Goal: Task Accomplishment & Management: Use online tool/utility

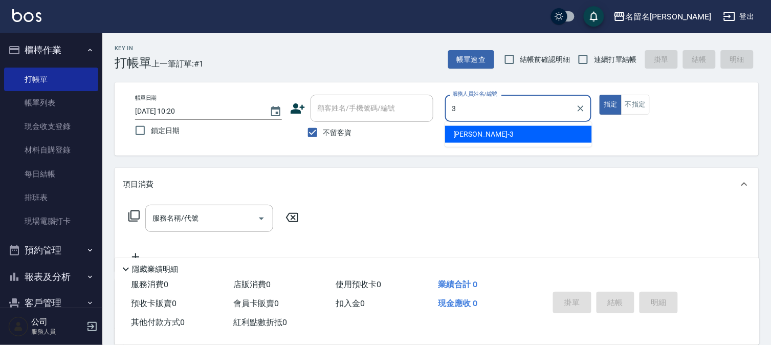
type input "[PERSON_NAME]-3"
type button "true"
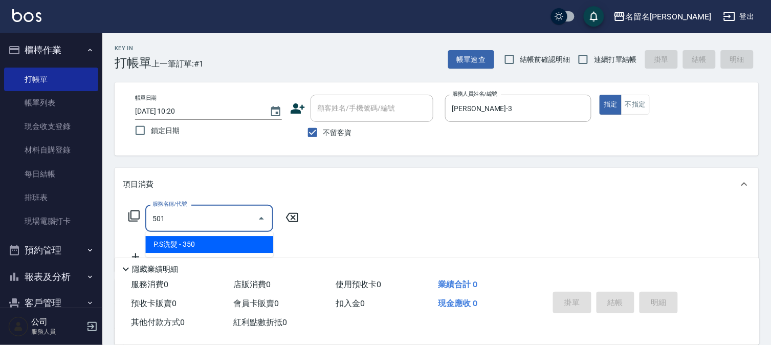
type input "P.S洗髮(501)"
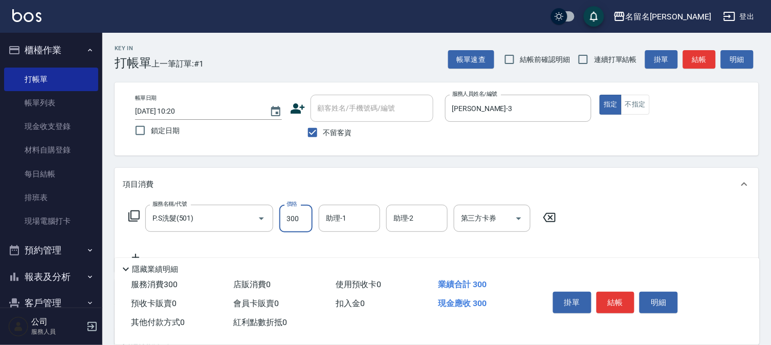
type input "300"
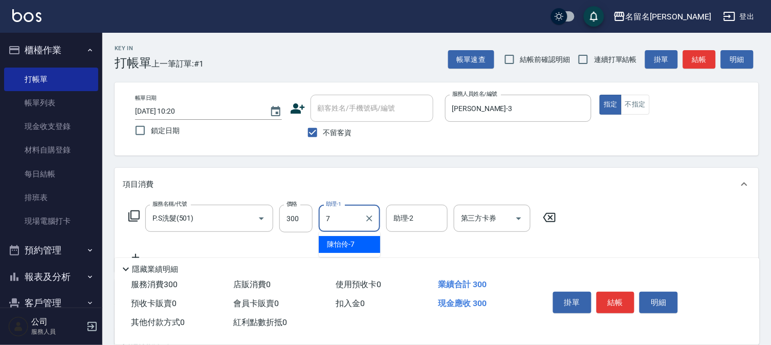
type input "[PERSON_NAME]-7"
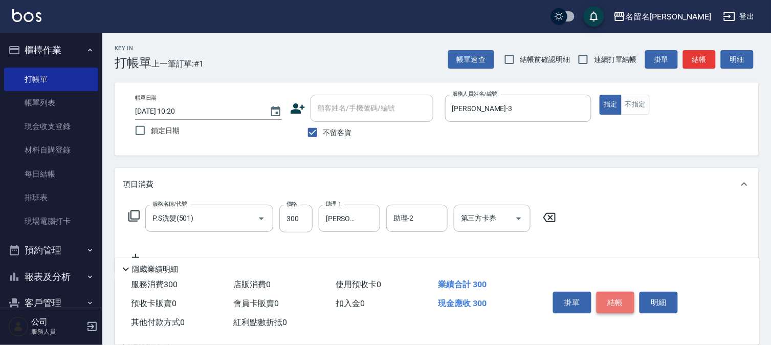
click at [619, 305] on button "結帳" at bounding box center [615, 301] width 38 height 21
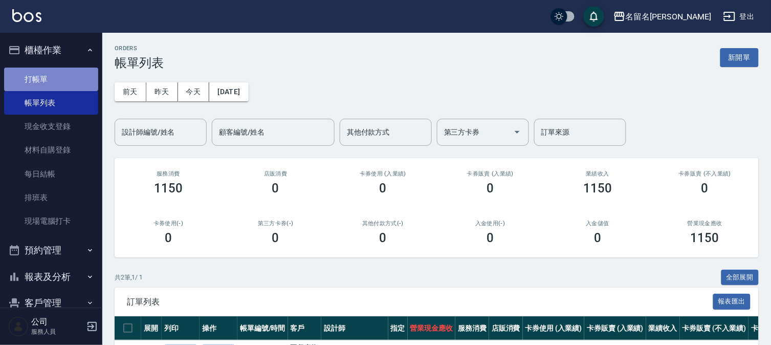
click at [72, 82] on link "打帳單" at bounding box center [51, 80] width 94 height 24
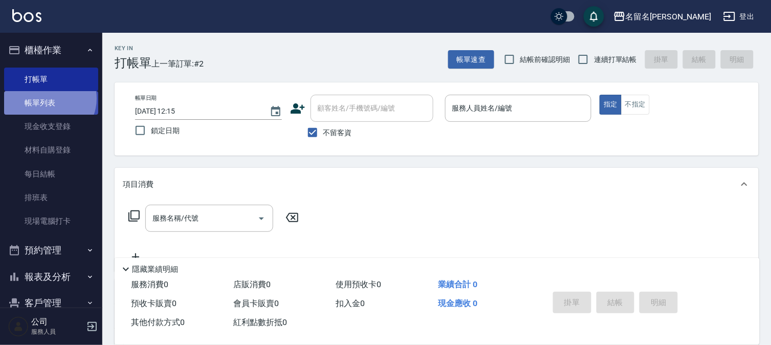
click at [48, 99] on link "帳單列表" at bounding box center [51, 103] width 94 height 24
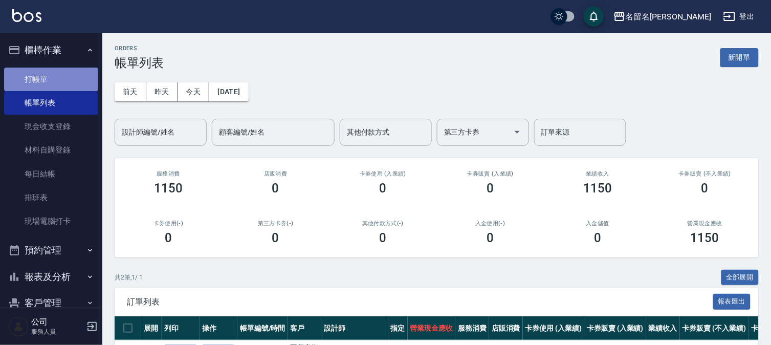
click at [62, 79] on link "打帳單" at bounding box center [51, 80] width 94 height 24
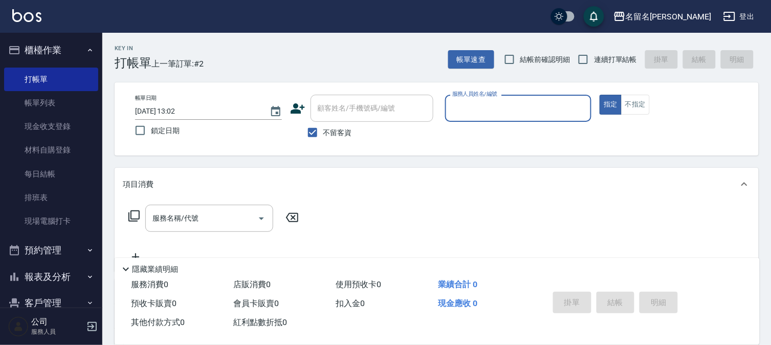
click at [520, 120] on div "服務人員姓名/編號" at bounding box center [518, 108] width 147 height 27
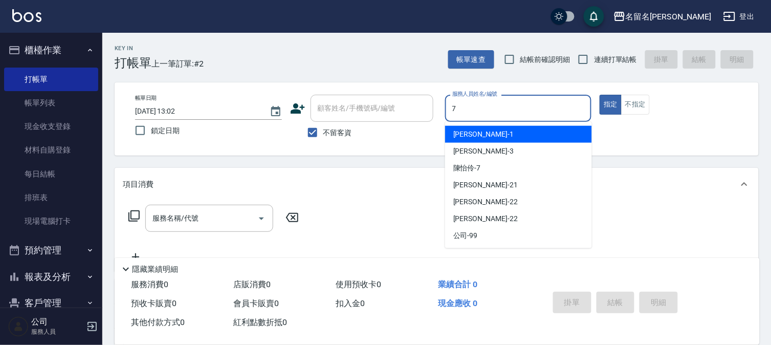
type input "[PERSON_NAME]-7"
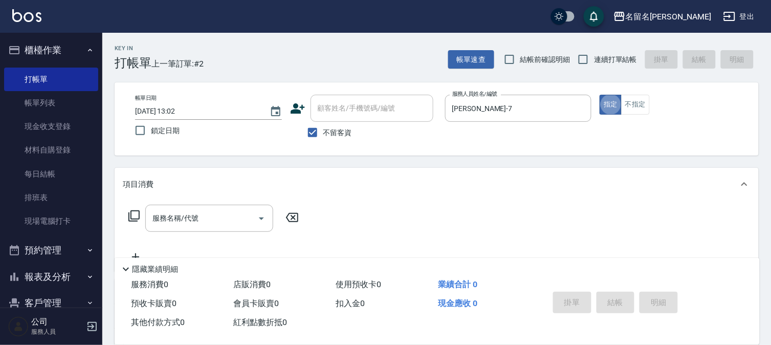
type button "true"
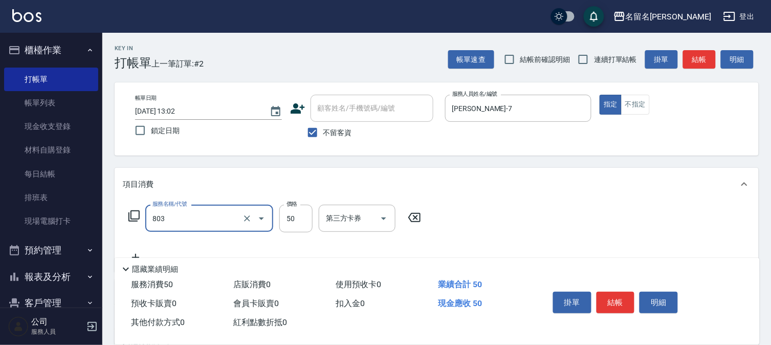
type input "補燙 50元x 捲(803)"
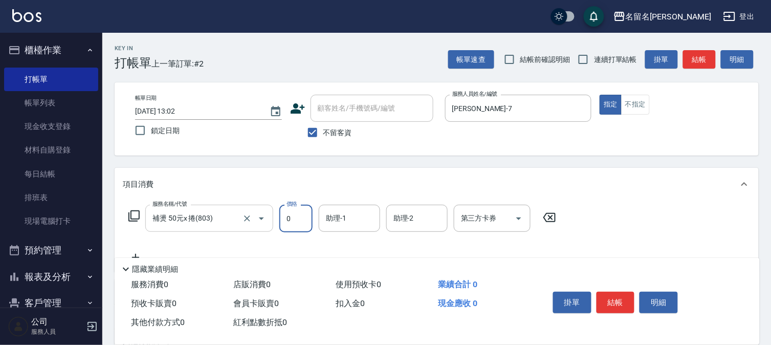
type input "0"
click at [219, 218] on input "補燙 50元x 捲(803)" at bounding box center [195, 218] width 90 height 18
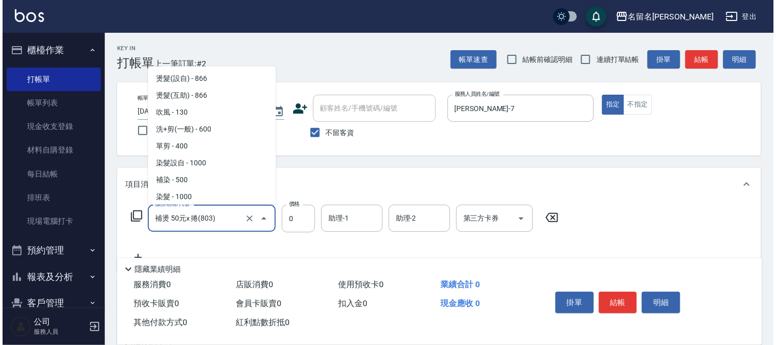
scroll to position [1064, 0]
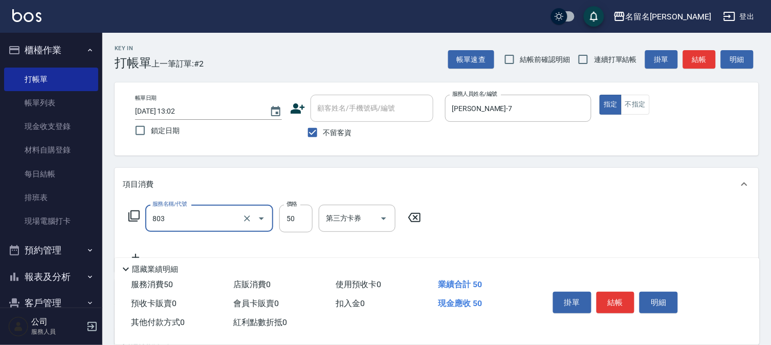
type input "補燙 50元x 捲(803)"
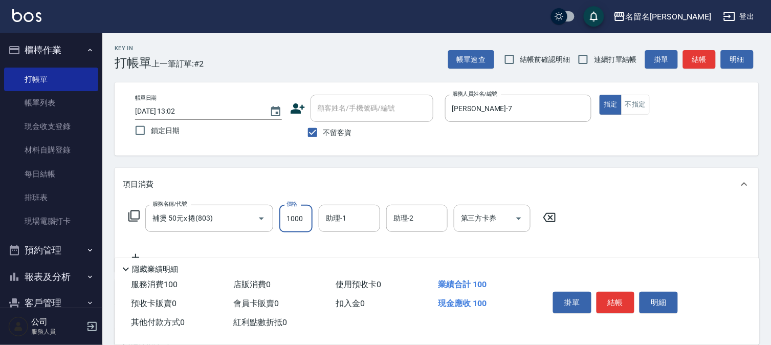
type input "1000"
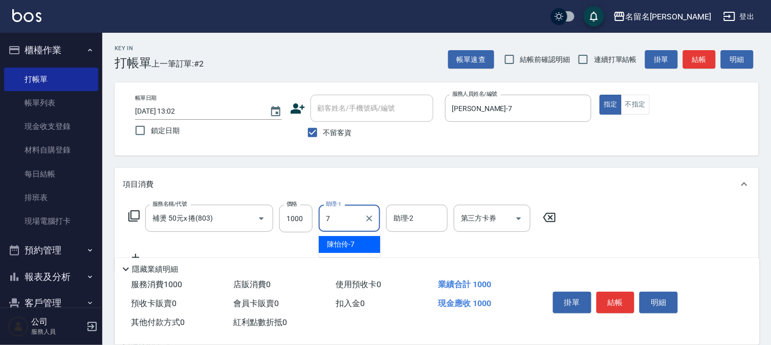
type input "[PERSON_NAME]-7"
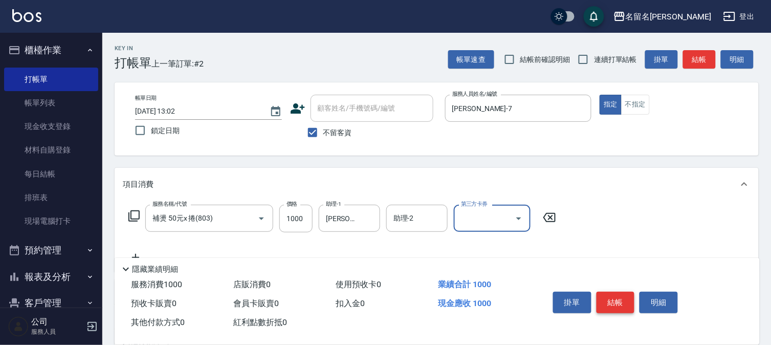
click at [611, 294] on button "結帳" at bounding box center [615, 301] width 38 height 21
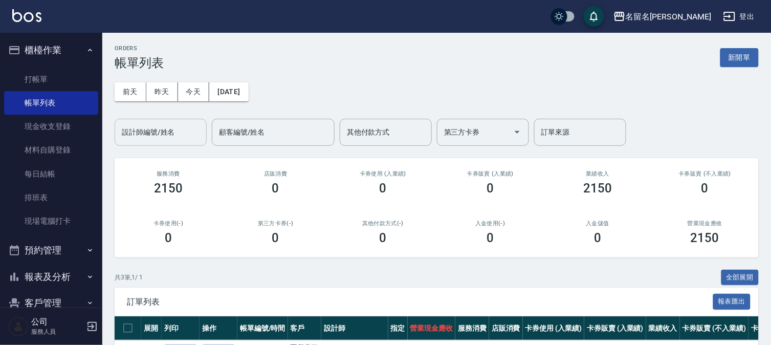
click at [171, 122] on div "設計師編號/姓名" at bounding box center [161, 132] width 92 height 27
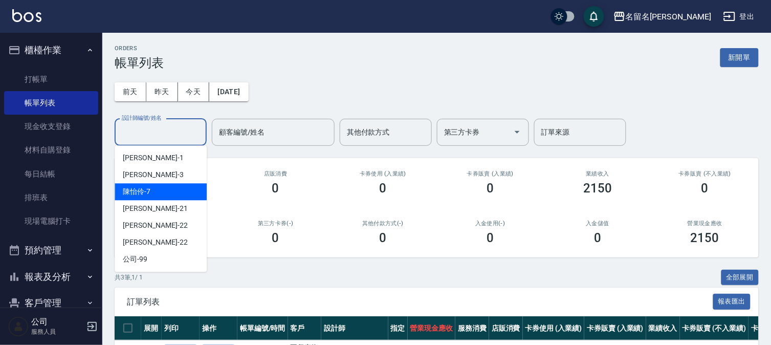
click at [167, 185] on div "[PERSON_NAME]-7" at bounding box center [161, 191] width 92 height 17
type input "[PERSON_NAME]-7"
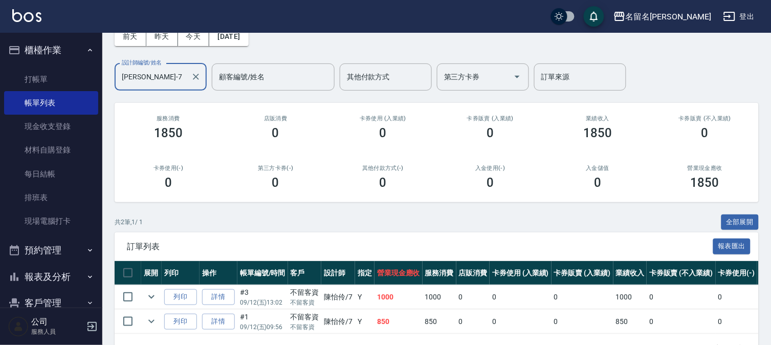
scroll to position [93, 0]
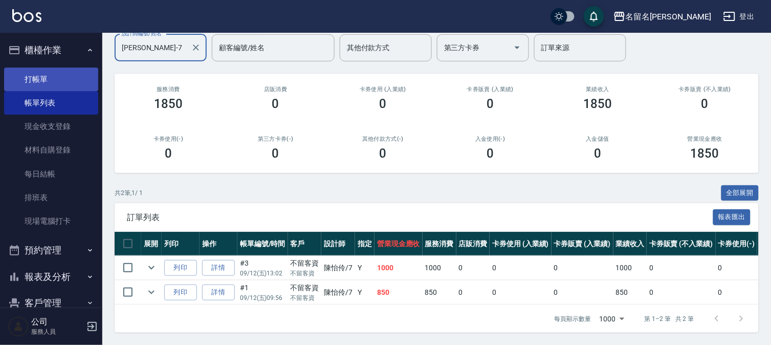
click at [49, 75] on link "打帳單" at bounding box center [51, 80] width 94 height 24
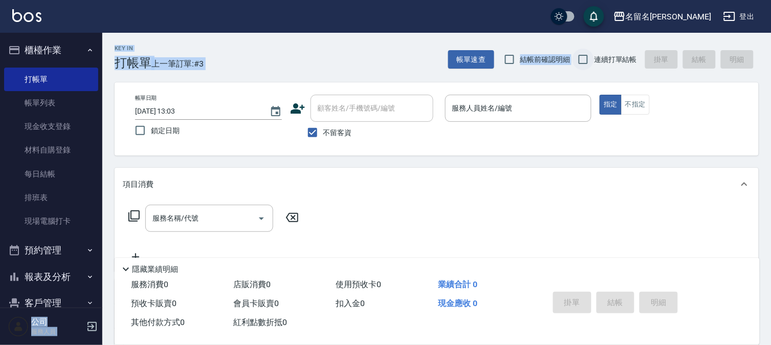
drag, startPoint x: 564, startPoint y: 57, endPoint x: 581, endPoint y: 57, distance: 17.4
click at [581, 57] on div "名留名揚 登出 櫃檯作業 打帳單 帳單列表 現金收支登錄 材料自購登錄 每日結帳 排班表 現場電腦打卡 預約管理 預約管理 單日預約紀錄 單週預約紀錄 報表及…" at bounding box center [385, 237] width 771 height 475
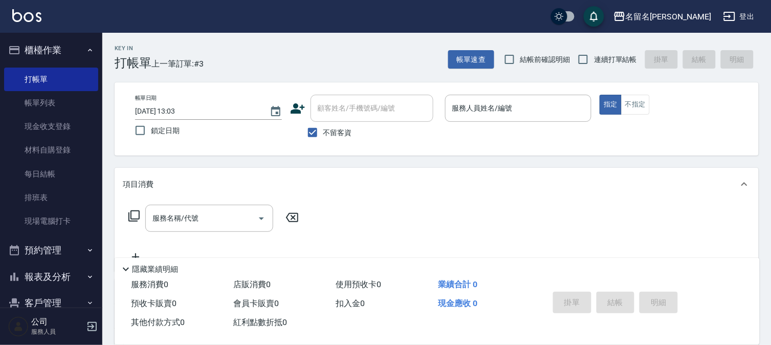
click at [270, 70] on div "Key In 打帳單 上一筆訂單:#3 帳單速查 結帳前確認明細 連續打單結帳 掛單 結帳 明細 帳單日期 [DATE] 13:03 鎖定日期 顧客姓名/手機…" at bounding box center [436, 254] width 668 height 442
